Goal: Information Seeking & Learning: Find contact information

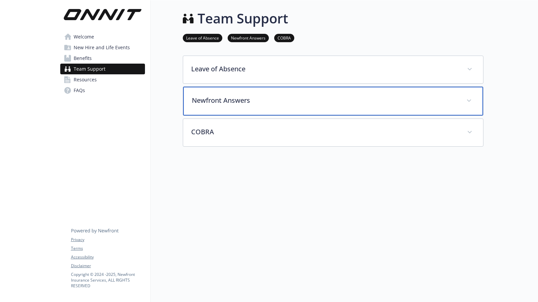
click at [220, 103] on p "Newfront Answers" at bounding box center [325, 100] width 266 height 10
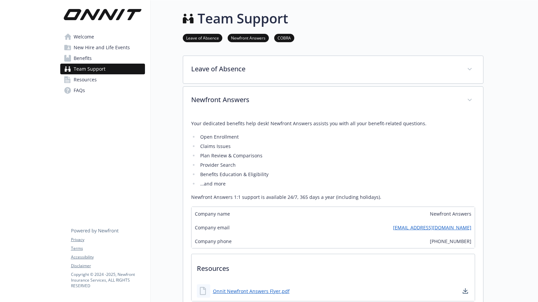
click at [221, 86] on div "Leave of Absence Tilt administers leaves of absence on behalf of [PERSON_NAME].…" at bounding box center [333, 201] width 300 height 290
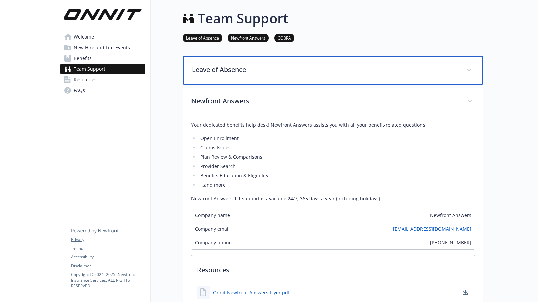
click at [224, 68] on p "Leave of Absence" at bounding box center [325, 70] width 266 height 10
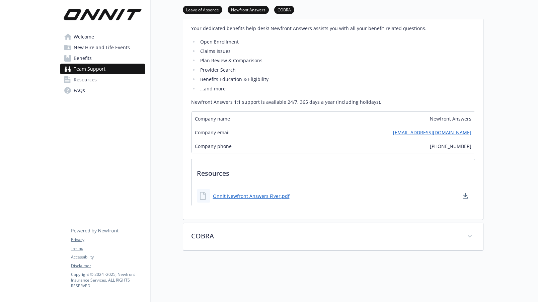
scroll to position [297, 0]
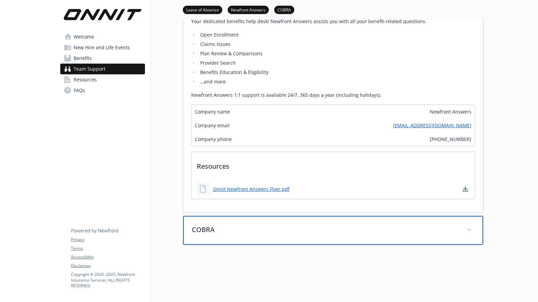
click at [267, 232] on p "COBRA" at bounding box center [325, 230] width 266 height 10
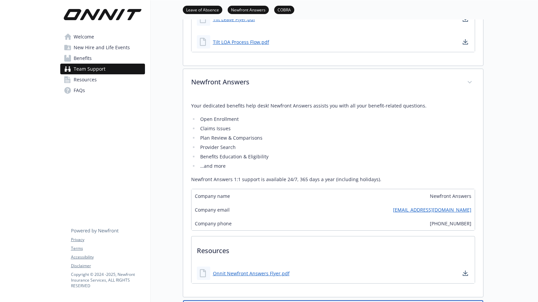
scroll to position [206, 0]
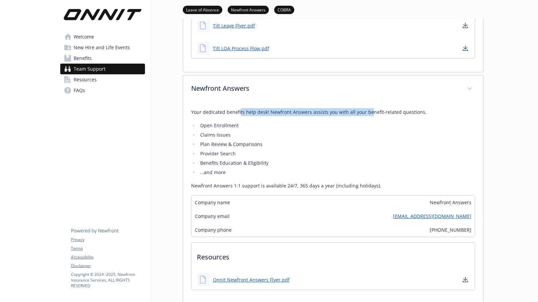
drag, startPoint x: 241, startPoint y: 112, endPoint x: 368, endPoint y: 113, distance: 127.5
click at [368, 113] on p "Your dedicated benefits help desk! Newfront Answers assists you with all your b…" at bounding box center [333, 112] width 284 height 8
drag, startPoint x: 205, startPoint y: 166, endPoint x: 303, endPoint y: 168, distance: 98.4
click at [303, 168] on ul "Open Enrollment Claims Issues Plan Review & Comparisons Provider Search Benefit…" at bounding box center [333, 148] width 284 height 55
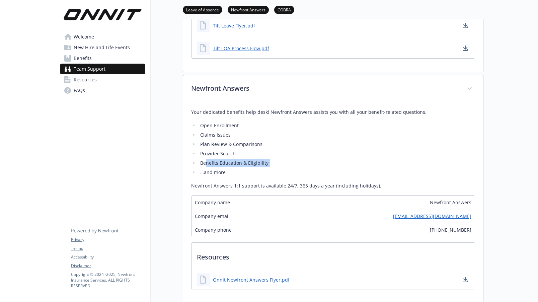
click at [303, 168] on ul "Open Enrollment Claims Issues Plan Review & Comparisons Provider Search Benefit…" at bounding box center [333, 148] width 284 height 55
click at [364, 153] on li "Provider Search" at bounding box center [336, 154] width 276 height 8
